Goal: Browse casually: Explore the website without a specific task or goal

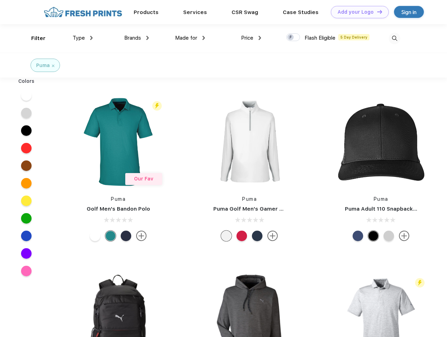
click at [358, 12] on link "Add your Logo Design Tool" at bounding box center [360, 12] width 58 height 12
click at [0, 0] on div "Design Tool" at bounding box center [0, 0] width 0 height 0
click at [377, 12] on link "Add your Logo Design Tool" at bounding box center [360, 12] width 58 height 12
click at [34, 38] on div "Filter" at bounding box center [38, 38] width 14 height 8
click at [83, 38] on span "Type" at bounding box center [79, 38] width 12 height 6
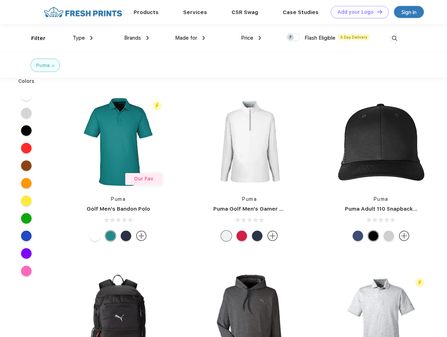
click at [137, 38] on span "Brands" at bounding box center [132, 38] width 17 height 6
click at [190, 38] on span "Made for" at bounding box center [186, 38] width 22 height 6
click at [251, 38] on span "Price" at bounding box center [247, 38] width 12 height 6
click at [294, 38] on div at bounding box center [294, 37] width 14 height 8
click at [291, 38] on input "checkbox" at bounding box center [289, 35] width 5 height 5
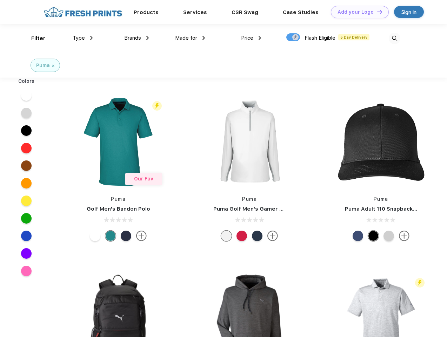
click at [395, 38] on img at bounding box center [395, 39] width 12 height 12
